Goal: Task Accomplishment & Management: Complete application form

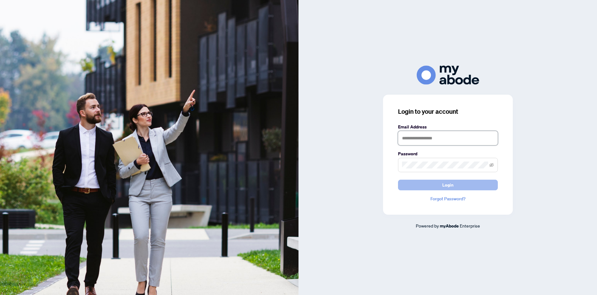
type input "**********"
click at [448, 186] on span "Login" at bounding box center [447, 185] width 11 height 10
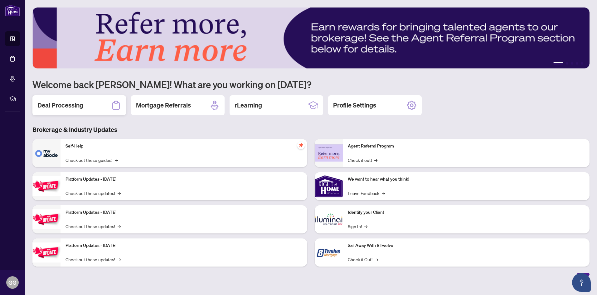
click at [79, 107] on h2 "Deal Processing" at bounding box center [60, 105] width 46 height 9
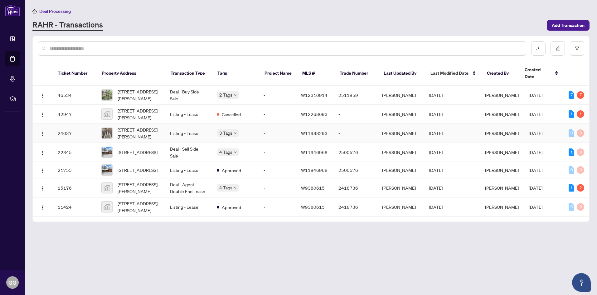
click at [252, 129] on div "3 Tags" at bounding box center [235, 132] width 37 height 7
click at [564, 25] on span "Add Transaction" at bounding box center [568, 25] width 33 height 10
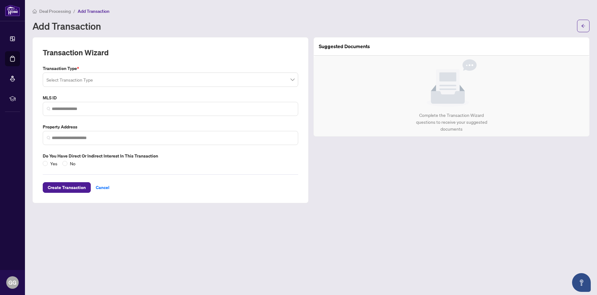
click at [293, 80] on span at bounding box center [170, 80] width 248 height 12
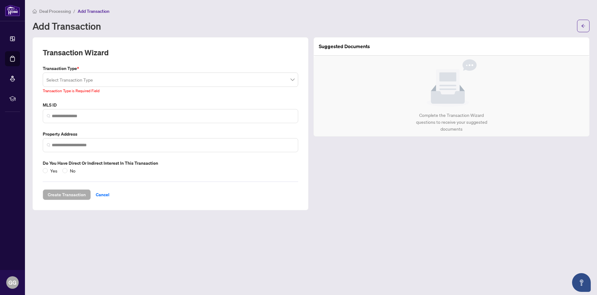
click at [49, 12] on span "Deal Processing" at bounding box center [55, 11] width 32 height 6
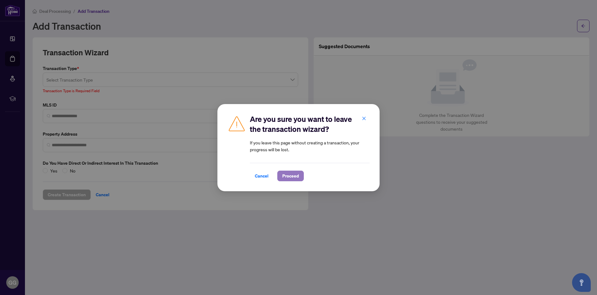
click at [291, 176] on span "Proceed" at bounding box center [290, 176] width 17 height 10
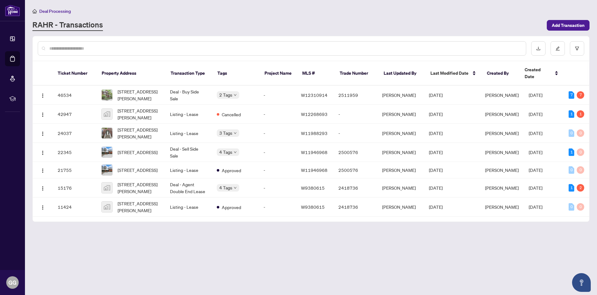
click at [61, 48] on input "text" at bounding box center [285, 48] width 472 height 7
click at [230, 88] on span "Requires Additional Docs" at bounding box center [252, 91] width 47 height 7
click at [232, 93] on span "Requires Additional Docs" at bounding box center [252, 91] width 47 height 7
click at [250, 92] on span "Requires Additional Docs" at bounding box center [252, 91] width 47 height 7
click at [265, 93] on span "Requires Additional Docs" at bounding box center [252, 91] width 47 height 7
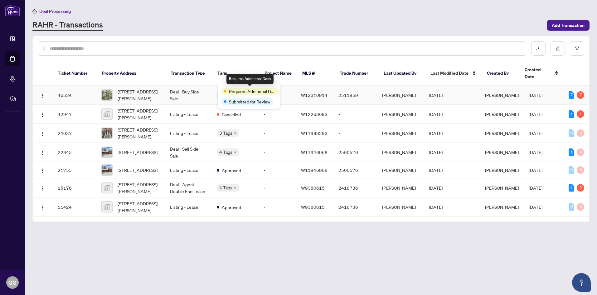
click at [265, 93] on span "Requires Additional Docs" at bounding box center [252, 91] width 47 height 7
click at [59, 11] on span "Deal Processing" at bounding box center [55, 11] width 32 height 6
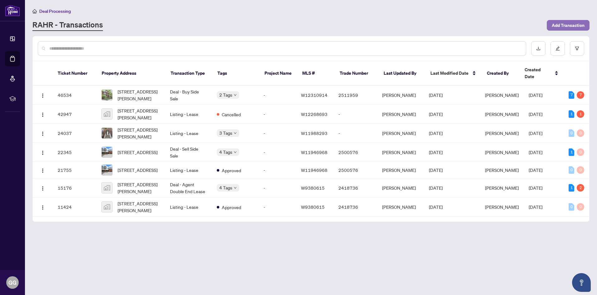
click at [565, 27] on span "Add Transaction" at bounding box center [568, 25] width 33 height 10
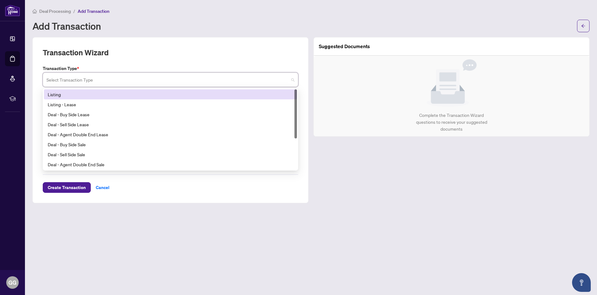
click at [110, 81] on input "search" at bounding box center [167, 81] width 242 height 14
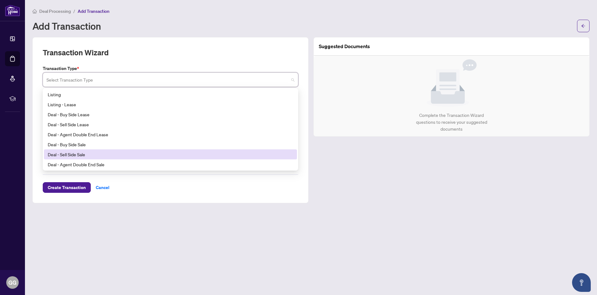
click at [78, 154] on div "Deal - Sell Side Sale" at bounding box center [171, 154] width 246 height 7
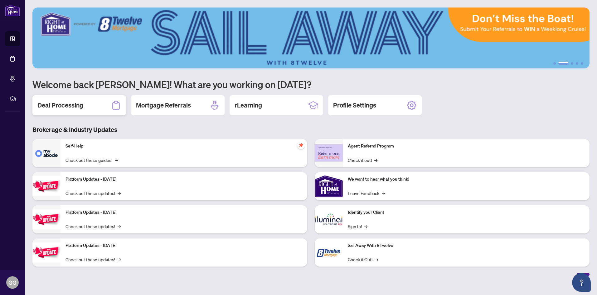
click at [72, 105] on h2 "Deal Processing" at bounding box center [60, 105] width 46 height 9
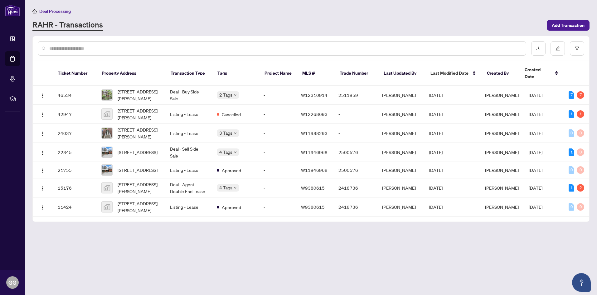
click at [60, 49] on input "text" at bounding box center [285, 48] width 472 height 7
click at [77, 47] on input "text" at bounding box center [285, 48] width 472 height 7
click at [46, 47] on div at bounding box center [282, 48] width 489 height 14
click at [43, 48] on div at bounding box center [282, 48] width 489 height 14
click at [71, 48] on input "text" at bounding box center [285, 48] width 472 height 7
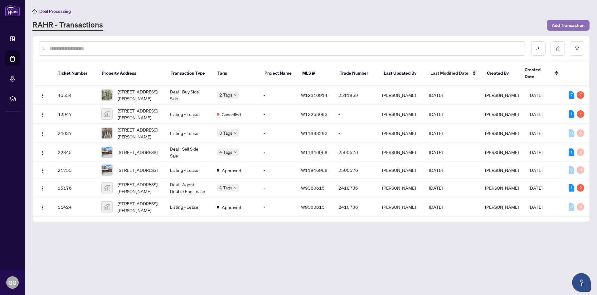
click at [563, 25] on span "Add Transaction" at bounding box center [568, 25] width 33 height 10
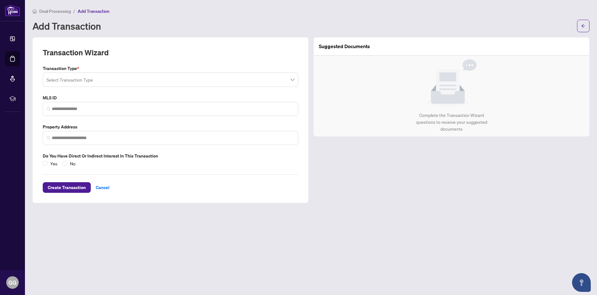
click at [471, 66] on img at bounding box center [452, 82] width 50 height 47
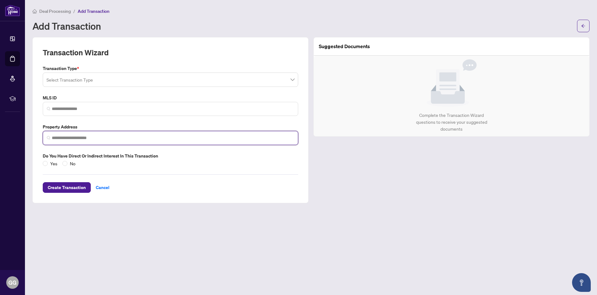
click at [58, 137] on input "search" at bounding box center [173, 137] width 242 height 7
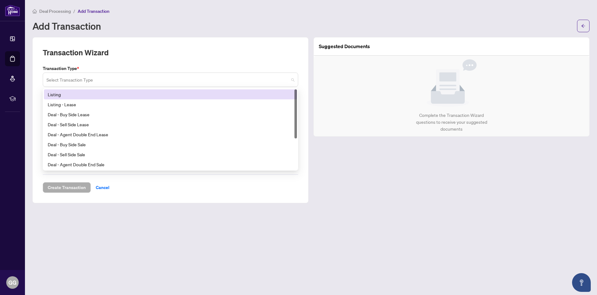
click at [293, 81] on span at bounding box center [170, 80] width 248 height 12
click at [55, 95] on div "Listing" at bounding box center [171, 94] width 246 height 7
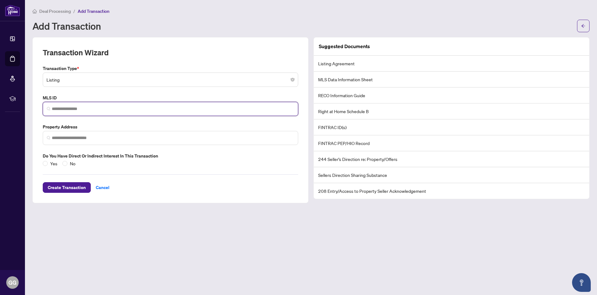
click at [71, 108] on input "search" at bounding box center [173, 108] width 242 height 7
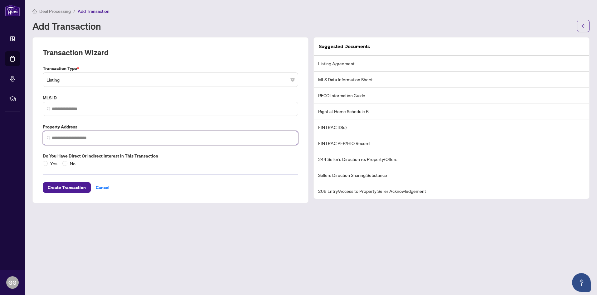
click at [71, 136] on input "search" at bounding box center [173, 137] width 242 height 7
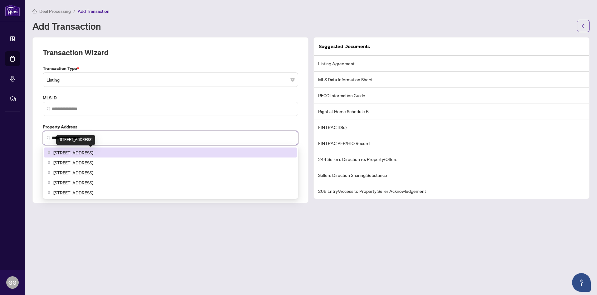
click at [76, 153] on span "159 Rosemount Ave, York, ON, Canada" at bounding box center [73, 152] width 40 height 7
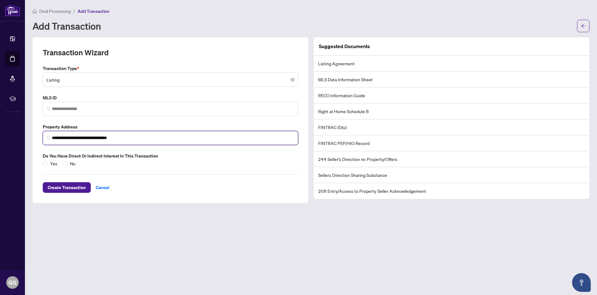
click at [127, 139] on input "**********" at bounding box center [173, 137] width 242 height 7
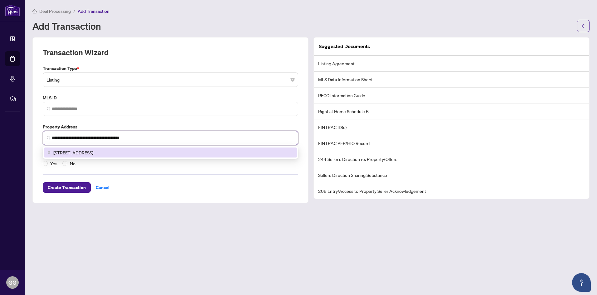
type input "**********"
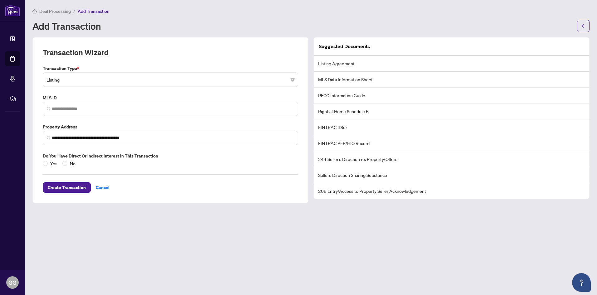
click at [209, 201] on div "**********" at bounding box center [170, 120] width 276 height 166
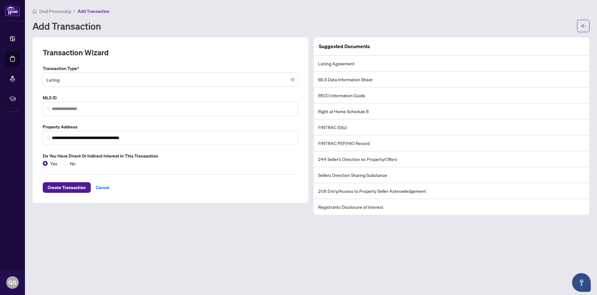
click at [383, 63] on li "Listing Agreement" at bounding box center [452, 64] width 276 height 16
click at [369, 65] on li "Listing Agreement" at bounding box center [452, 64] width 276 height 16
